Goal: Book appointment/travel/reservation

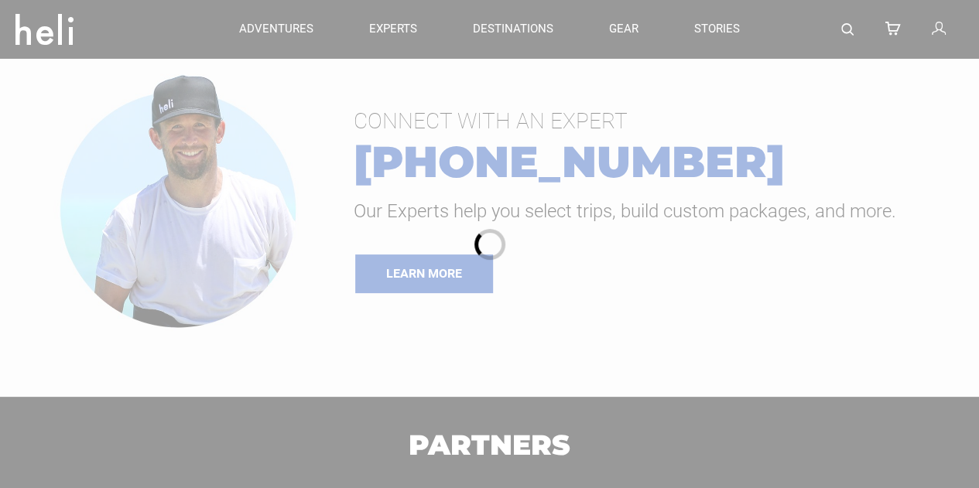
type input "Heli Skiing"
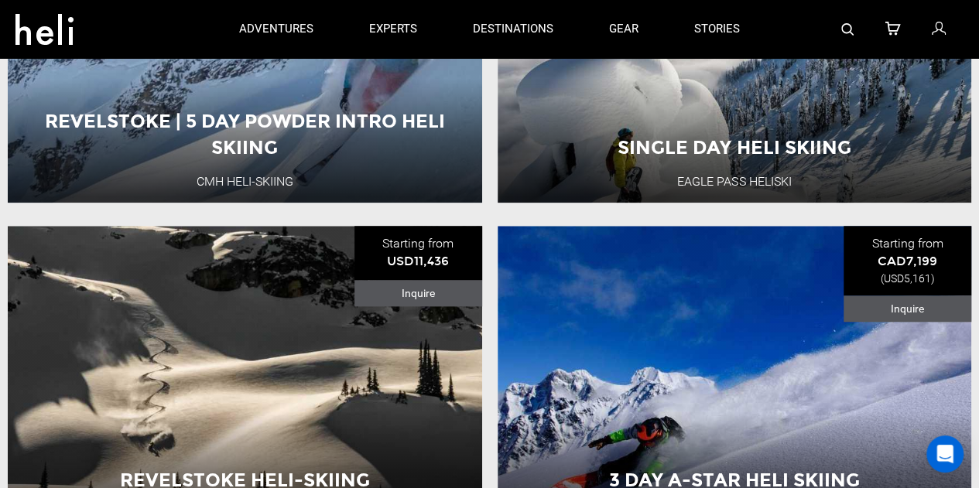
scroll to position [155, 0]
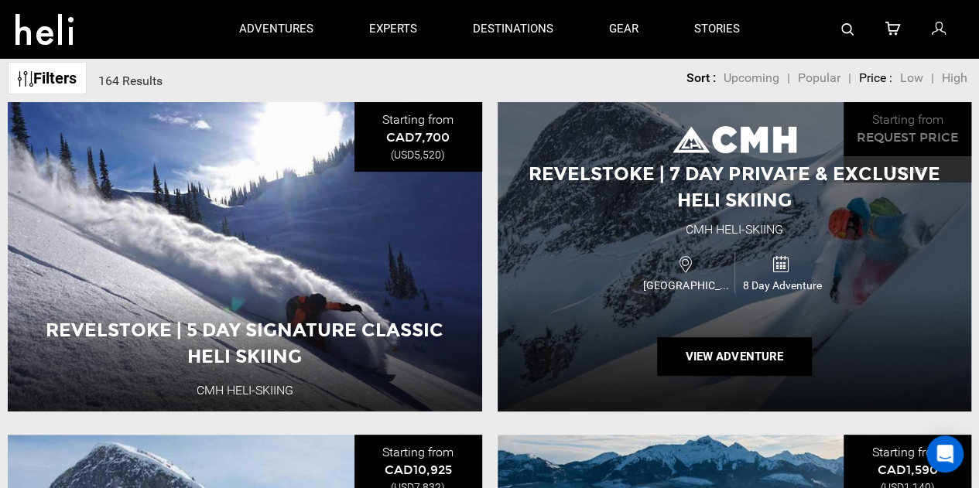
click at [734, 248] on div "Canada 8 Day Adventure" at bounding box center [734, 273] width 285 height 52
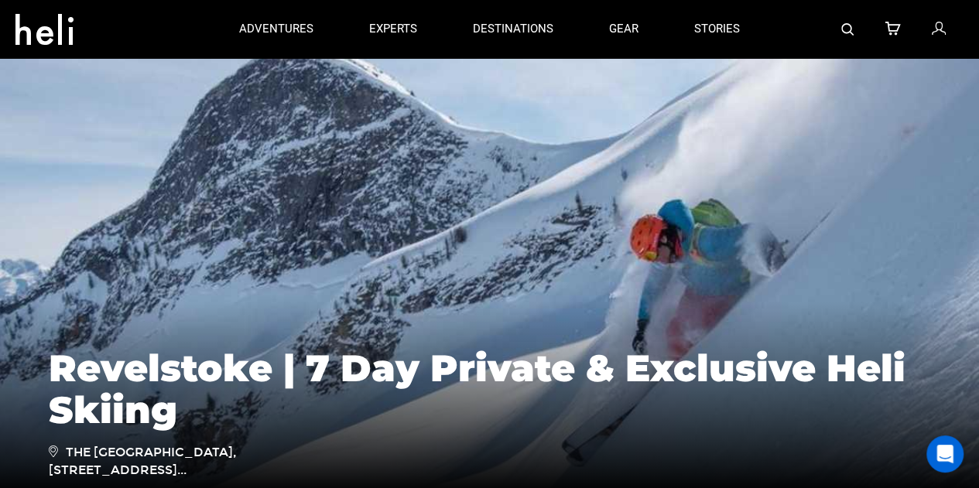
type input "Heli Skiing"
